Goal: Transaction & Acquisition: Subscribe to service/newsletter

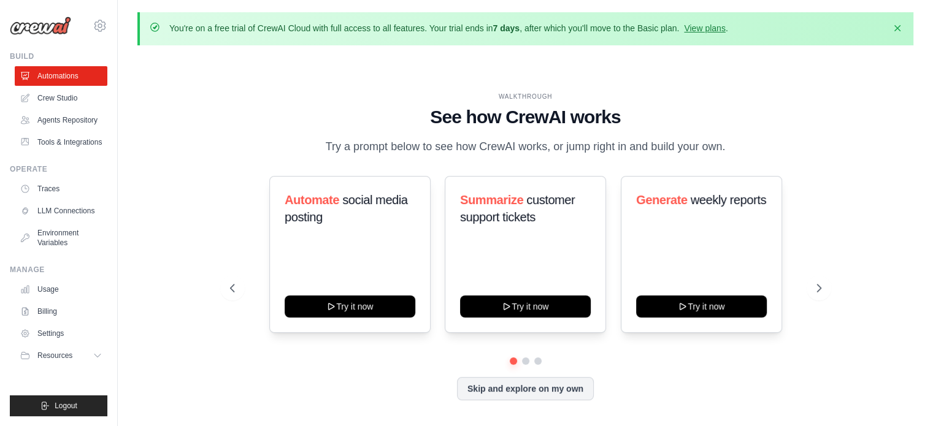
click at [192, 237] on div "WALKTHROUGH See how [PERSON_NAME] works Try a prompt below to see how [PERSON_N…" at bounding box center [525, 256] width 776 height 402
click at [42, 333] on link "Settings" at bounding box center [62, 334] width 93 height 20
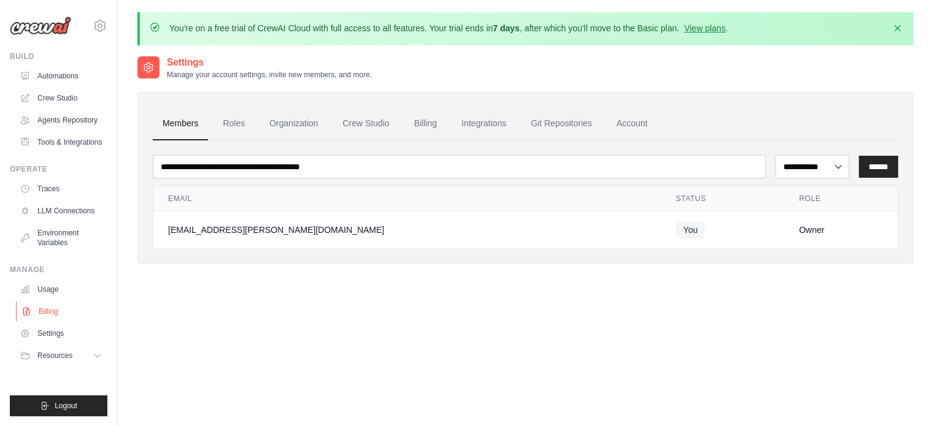
click at [47, 312] on link "Billing" at bounding box center [62, 312] width 93 height 20
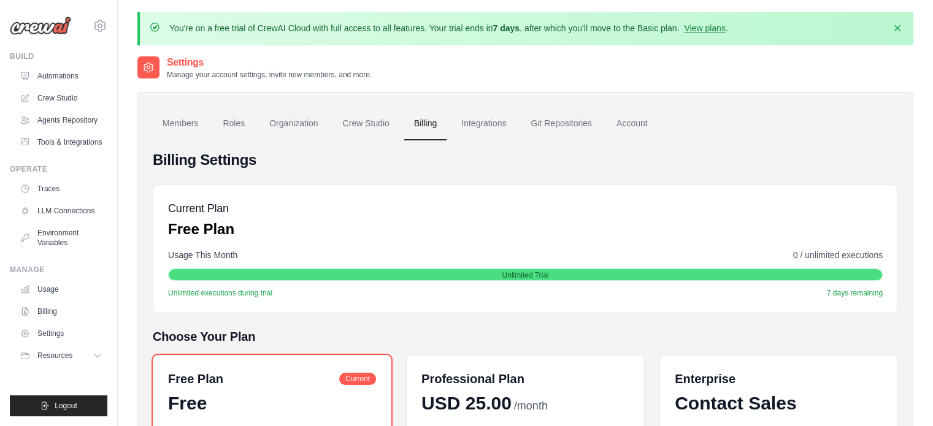
scroll to position [215, 0]
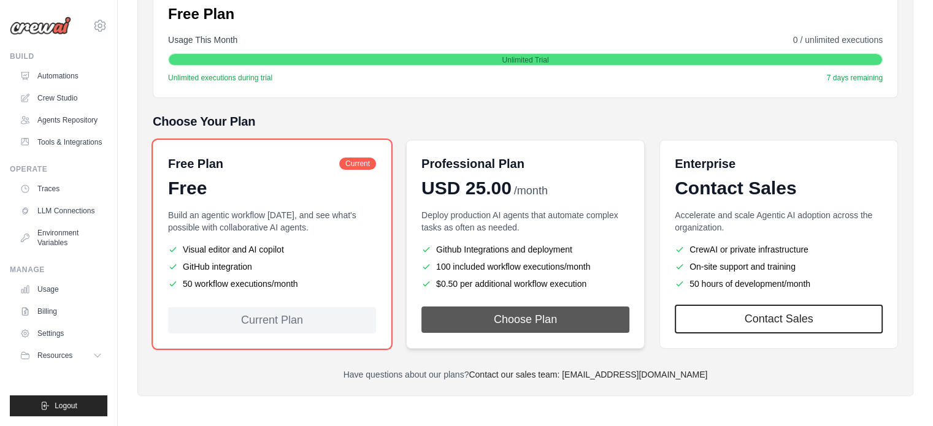
click at [552, 319] on button "Choose Plan" at bounding box center [526, 320] width 208 height 26
